Goal: Navigation & Orientation: Find specific page/section

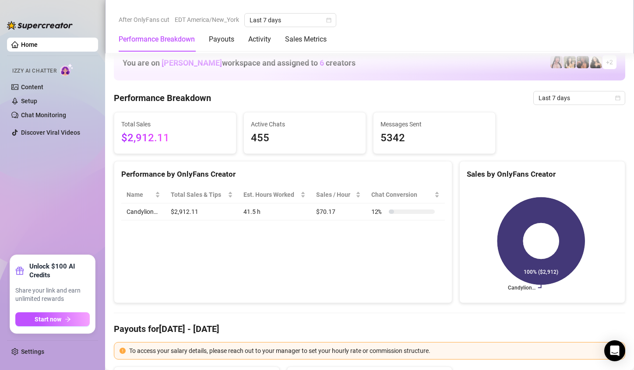
scroll to position [350, 0]
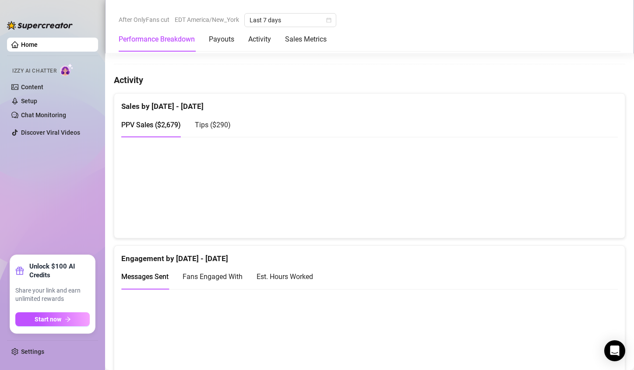
scroll to position [435, 0]
